Goal: Navigation & Orientation: Find specific page/section

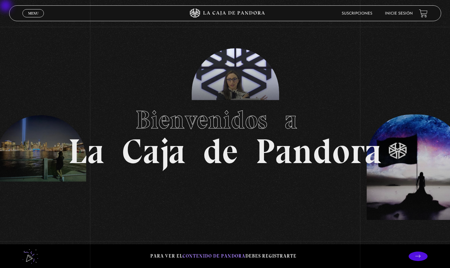
click at [402, 12] on link "Inicie sesión" at bounding box center [399, 14] width 28 height 4
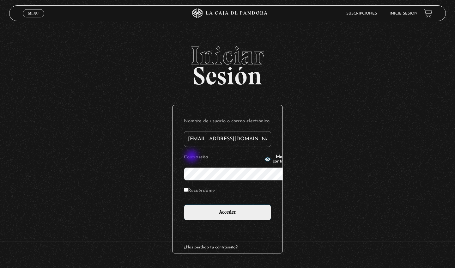
type input "jesanchezobregon@gmail.com"
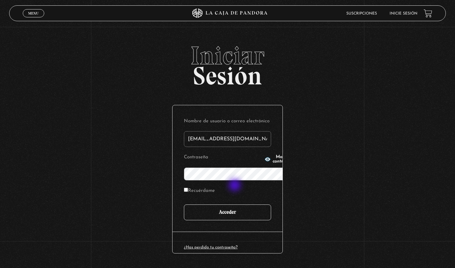
click at [235, 204] on input "Acceder" at bounding box center [227, 212] width 87 height 16
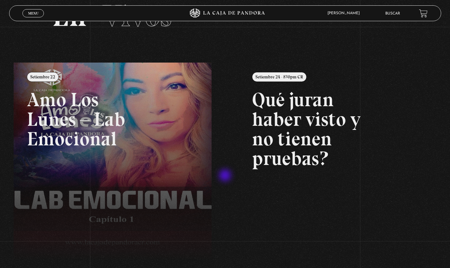
scroll to position [43, 0]
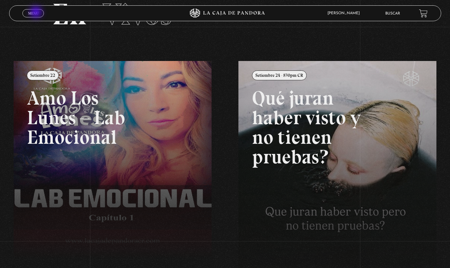
click at [37, 13] on span "Menu" at bounding box center [33, 13] width 10 height 4
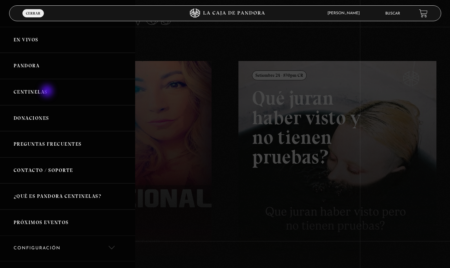
click at [48, 92] on link "Centinelas" at bounding box center [67, 92] width 135 height 26
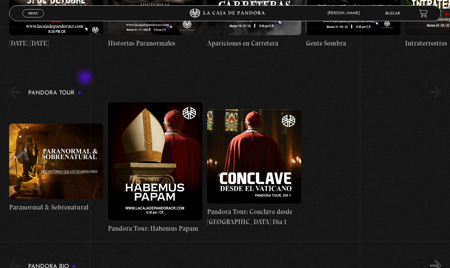
scroll to position [736, 1]
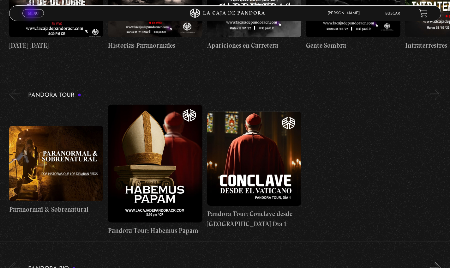
click at [32, 13] on span "Menu" at bounding box center [33, 13] width 10 height 4
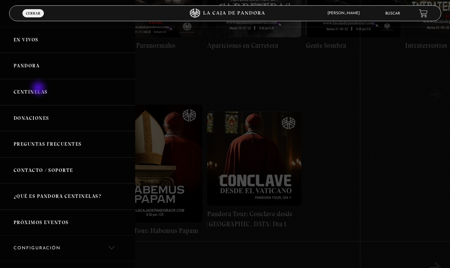
click at [39, 89] on link "Centinelas" at bounding box center [67, 92] width 135 height 26
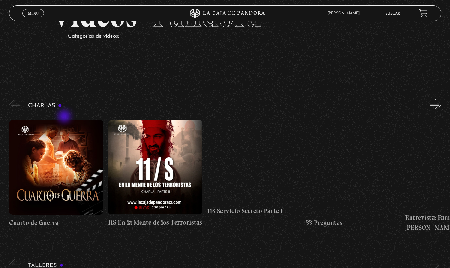
scroll to position [42, 0]
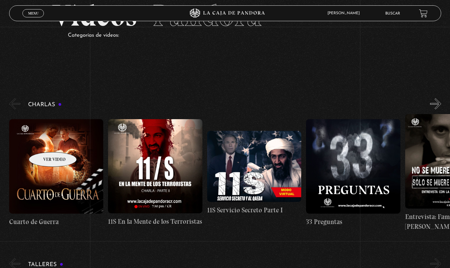
click at [45, 142] on figure at bounding box center [56, 166] width 94 height 94
